Goal: Information Seeking & Learning: Learn about a topic

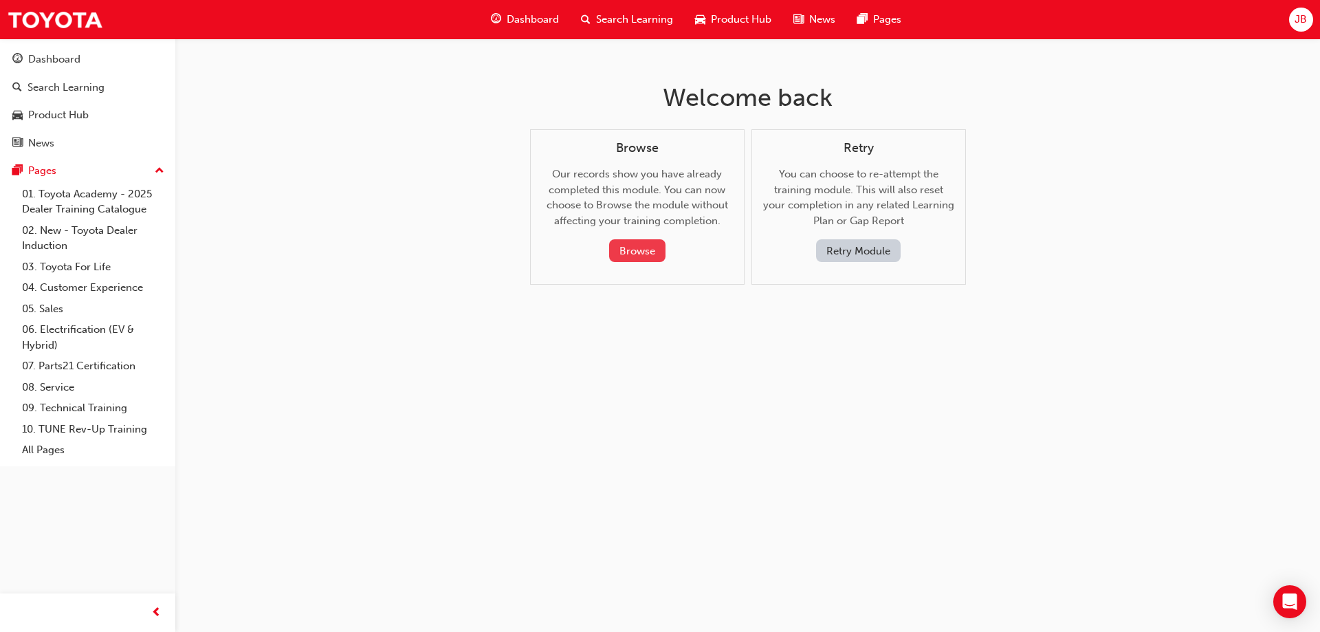
click at [614, 240] on div "Browse Our records show you have already completed this module. You can now cho…" at bounding box center [637, 202] width 191 height 122
click at [617, 245] on button "Browse" at bounding box center [637, 250] width 56 height 23
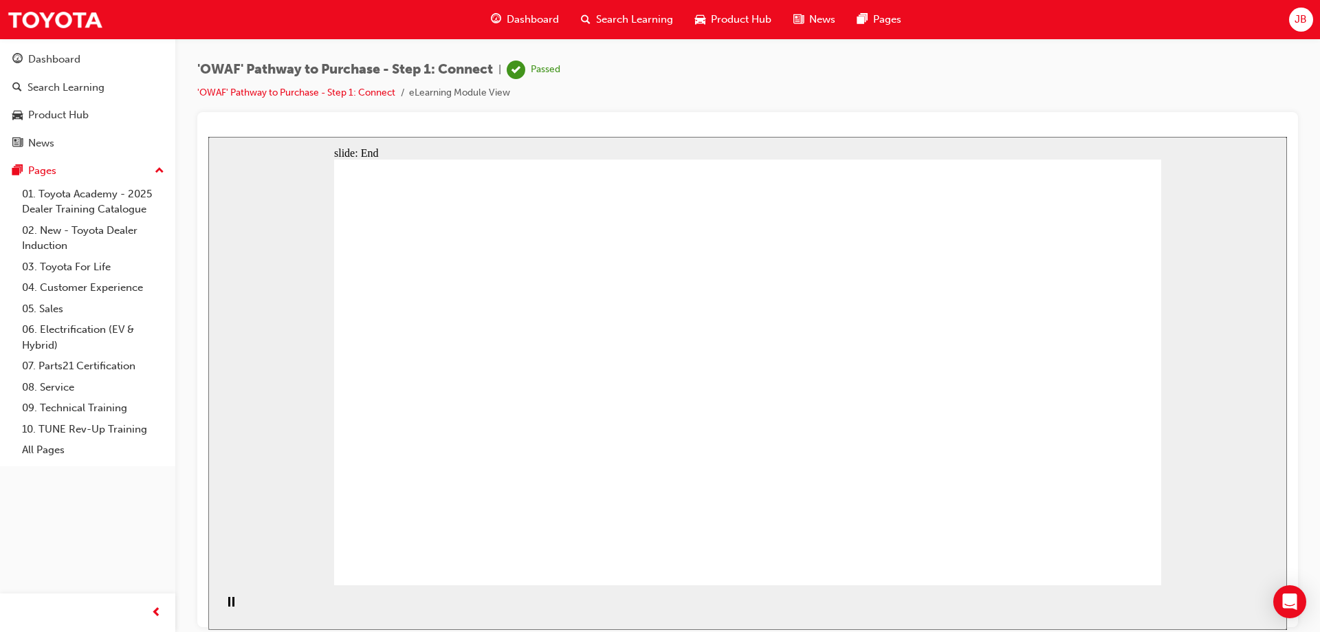
click at [377, 86] on li "'OWAF' Pathway to Purchase - Step 1: Connect" at bounding box center [303, 93] width 212 height 16
click at [374, 90] on link "'OWAF' Pathway to Purchase - Step 1: Connect" at bounding box center [296, 93] width 198 height 12
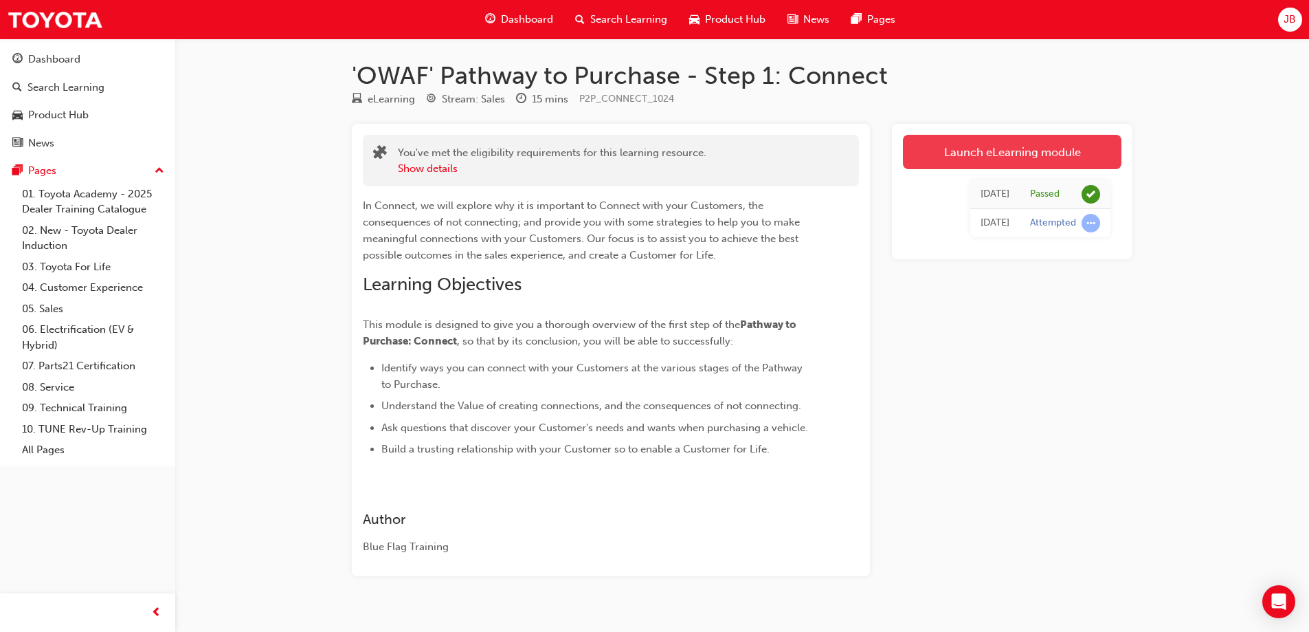
click at [954, 157] on link "Launch eLearning module" at bounding box center [1012, 152] width 219 height 34
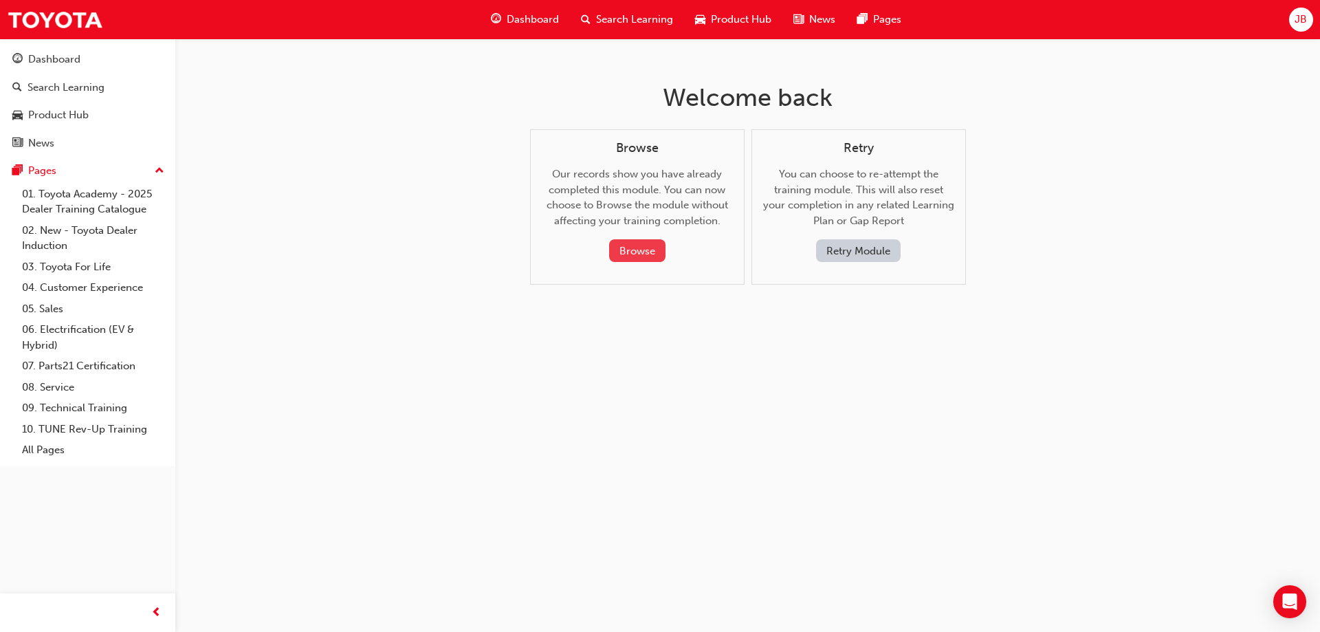
click at [647, 241] on button "Browse" at bounding box center [637, 250] width 56 height 23
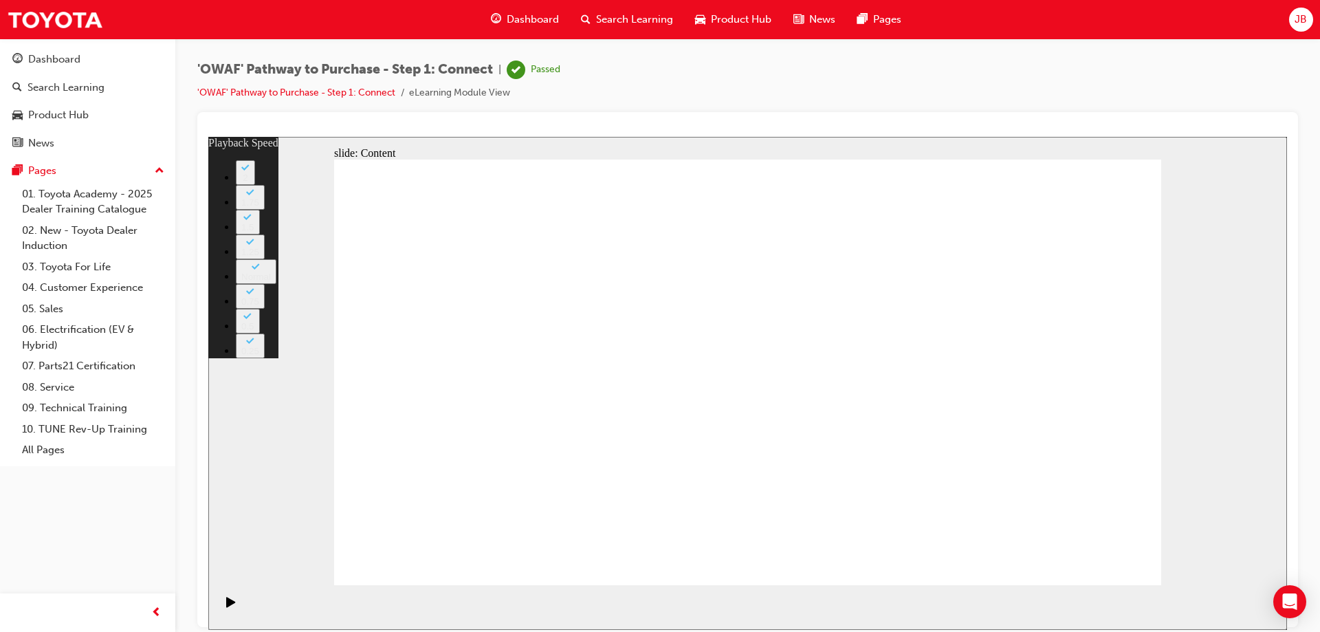
type input "76"
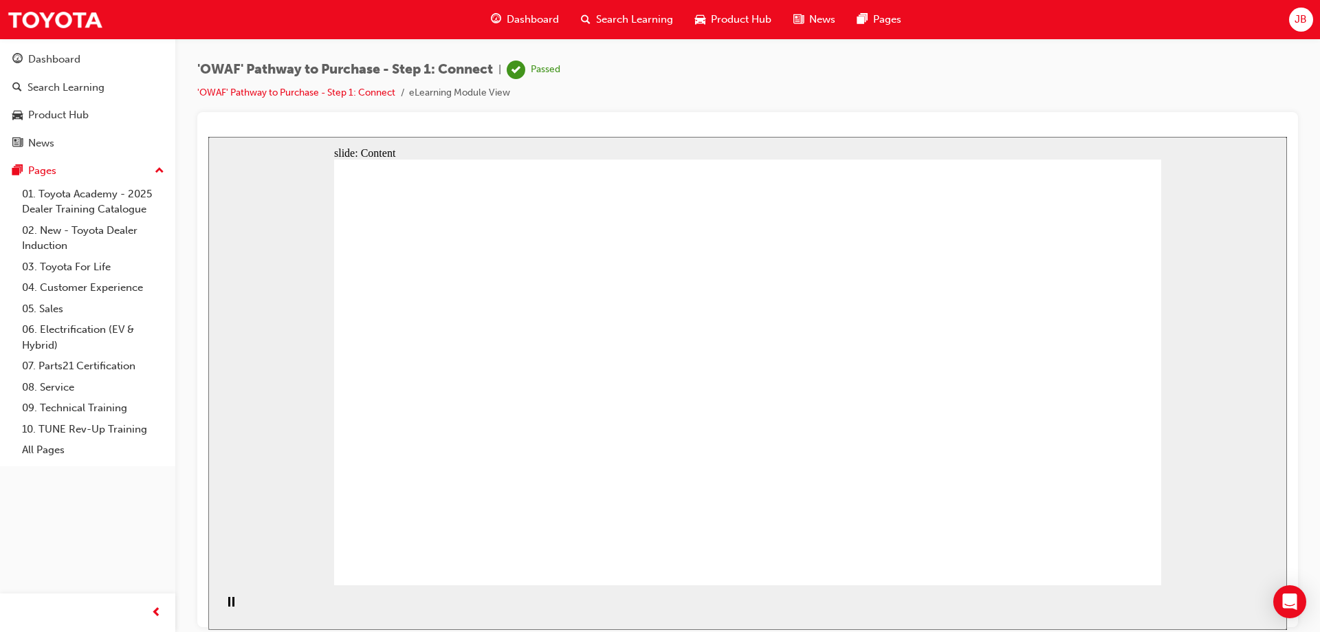
drag, startPoint x: 385, startPoint y: 234, endPoint x: 545, endPoint y: 342, distance: 192.7
